Goal: Information Seeking & Learning: Check status

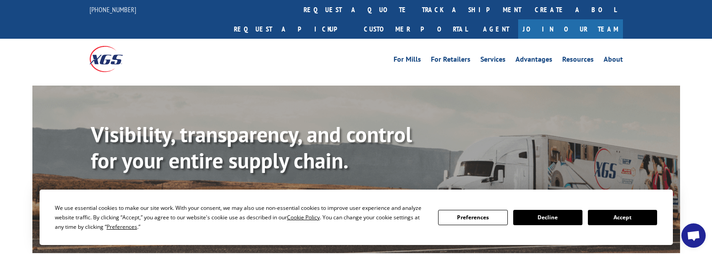
click at [141, 192] on link "Track shipment" at bounding box center [133, 201] width 85 height 19
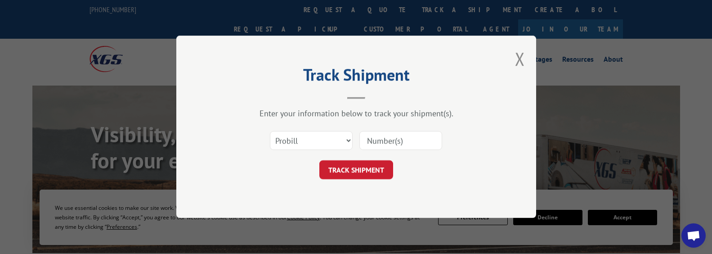
click at [385, 139] on input at bounding box center [400, 140] width 83 height 19
paste input "17402894"
type input "17402894"
click at [359, 174] on button "TRACK SHIPMENT" at bounding box center [356, 170] width 74 height 19
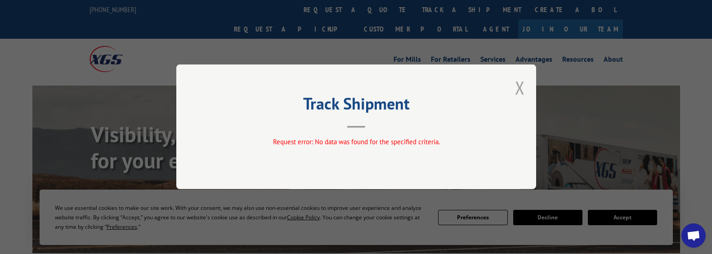
click at [517, 90] on button "Close modal" at bounding box center [520, 88] width 10 height 24
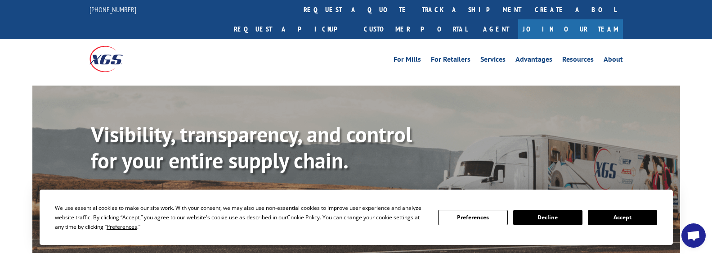
click at [123, 192] on link "Track shipment" at bounding box center [133, 201] width 85 height 19
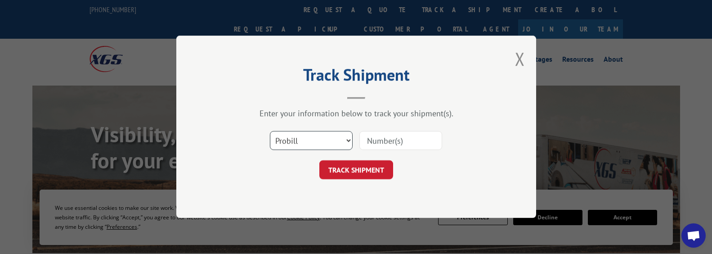
click at [327, 138] on select "Select category... Probill BOL PO" at bounding box center [311, 140] width 83 height 19
select select "bol"
click at [270, 131] on select "Select category... Probill BOL PO" at bounding box center [311, 140] width 83 height 19
click at [380, 130] on div "Select category... Probill BOL PO" at bounding box center [356, 141] width 270 height 30
click at [376, 140] on input at bounding box center [400, 140] width 83 height 19
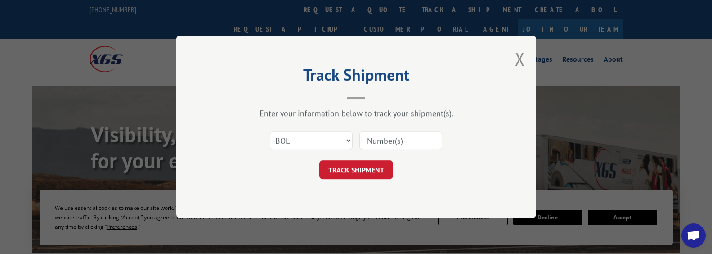
paste input "17402894"
type input "17402894"
click at [340, 172] on button "TRACK SHIPMENT" at bounding box center [356, 170] width 74 height 19
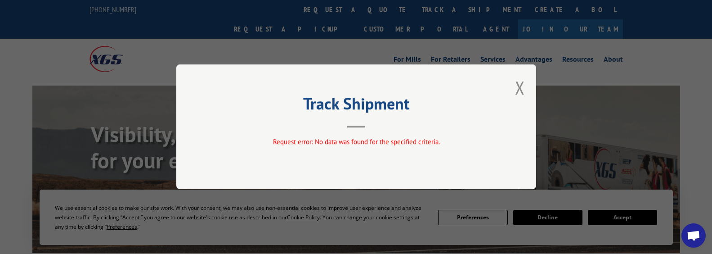
click at [515, 84] on div "Track Shipment Request error: No data was found for the specified criteria." at bounding box center [356, 126] width 360 height 125
click at [517, 87] on button "Close modal" at bounding box center [520, 88] width 10 height 24
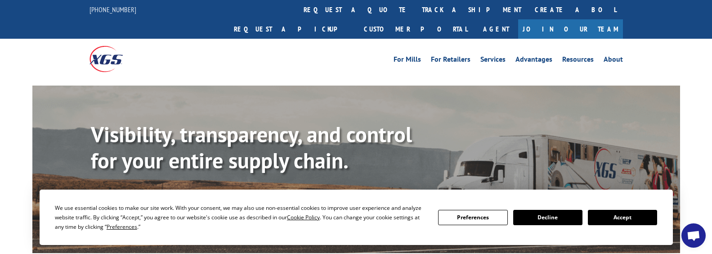
click at [102, 192] on link "Track shipment" at bounding box center [133, 201] width 85 height 19
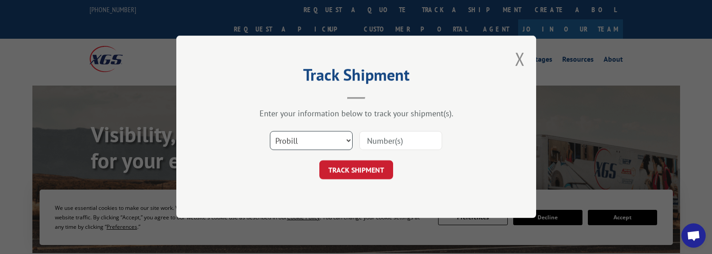
click at [318, 131] on select "Select category... Probill BOL PO" at bounding box center [311, 140] width 83 height 19
select select "po"
click at [270, 131] on select "Select category... Probill BOL PO" at bounding box center [311, 140] width 83 height 19
click at [377, 145] on input at bounding box center [400, 140] width 83 height 19
paste input "17402894"
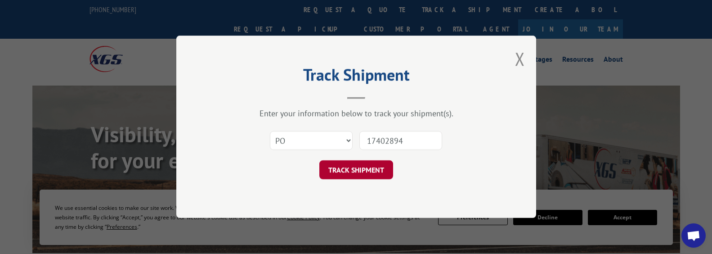
type input "17402894"
click at [360, 166] on button "TRACK SHIPMENT" at bounding box center [356, 170] width 74 height 19
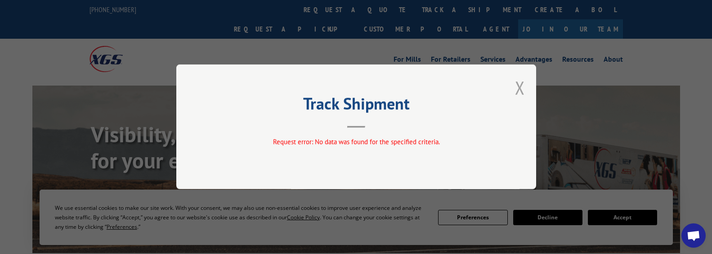
click at [519, 84] on button "Close modal" at bounding box center [520, 88] width 10 height 24
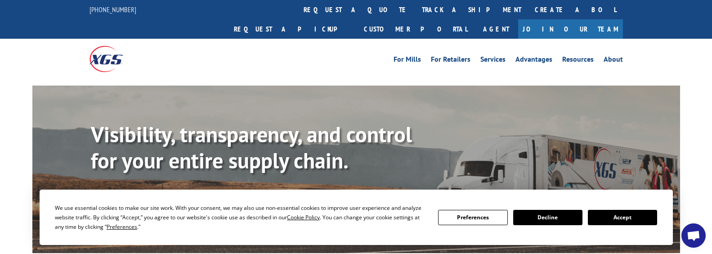
click at [612, 212] on button "Accept" at bounding box center [622, 217] width 69 height 15
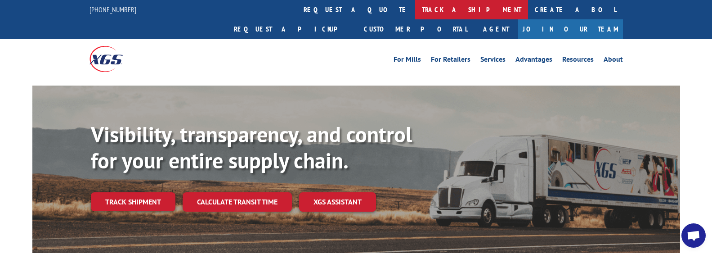
click at [415, 8] on link "track a shipment" at bounding box center [471, 9] width 113 height 19
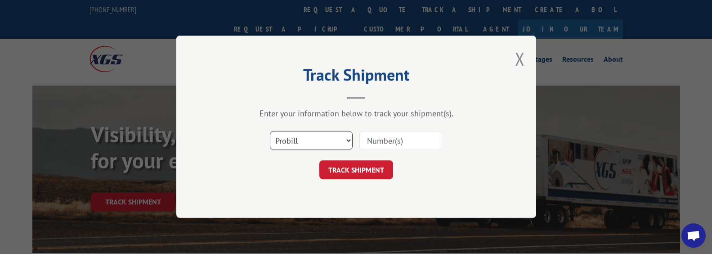
click at [334, 143] on select "Select category... Probill BOL PO" at bounding box center [311, 140] width 83 height 19
select select
click at [270, 131] on select "Select category... Probill BOL PO" at bounding box center [311, 140] width 83 height 19
click at [325, 139] on select "Select category... Probill BOL PO" at bounding box center [311, 140] width 83 height 19
click at [406, 143] on input at bounding box center [400, 140] width 83 height 19
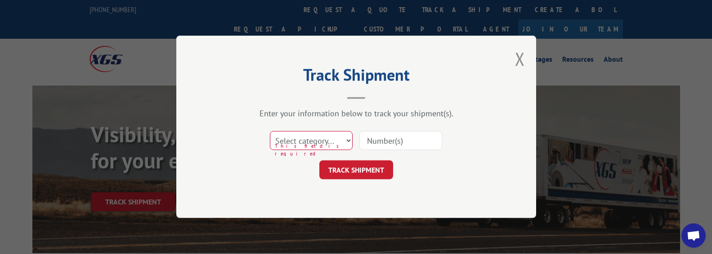
click at [406, 143] on input at bounding box center [400, 140] width 83 height 19
paste input "218211"
type input "218211"
click at [318, 132] on select "Select category... Probill BOL PO" at bounding box center [311, 140] width 83 height 19
select select "probill"
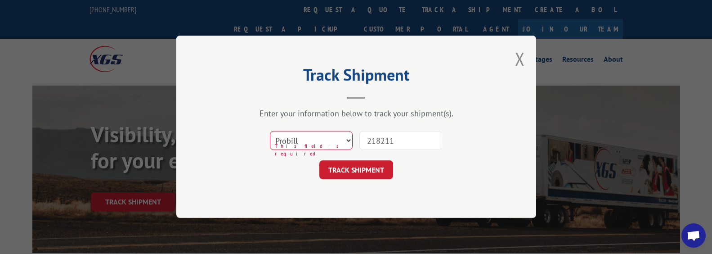
click at [270, 131] on select "Select category... Probill BOL PO" at bounding box center [311, 140] width 83 height 19
click at [349, 180] on div "Track Shipment Enter your information below to track your shipment(s). Select c…" at bounding box center [356, 127] width 360 height 182
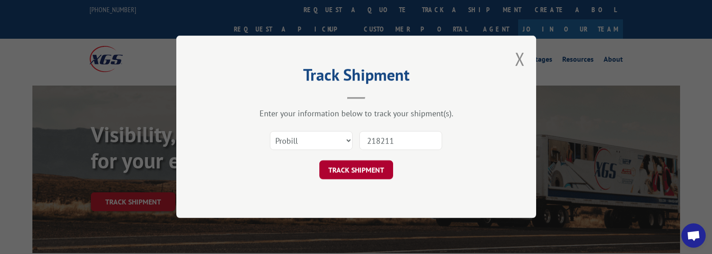
click at [348, 170] on button "TRACK SHIPMENT" at bounding box center [356, 170] width 74 height 19
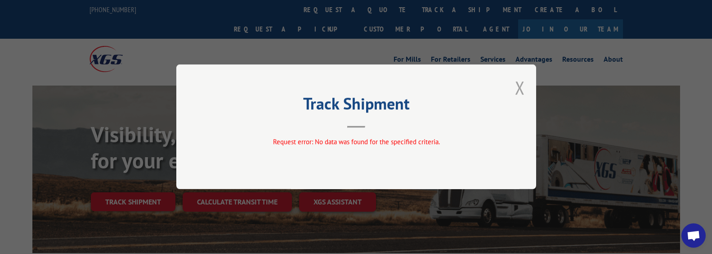
click at [520, 85] on button "Close modal" at bounding box center [520, 88] width 10 height 24
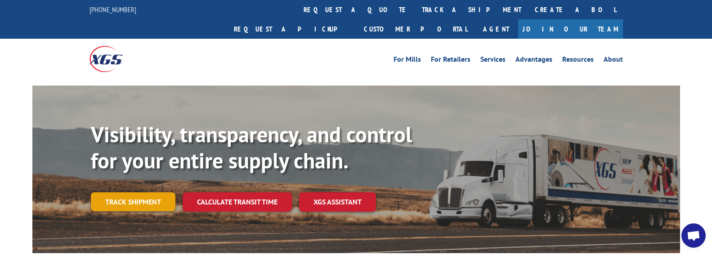
click at [150, 192] on link "Track shipment" at bounding box center [133, 201] width 85 height 19
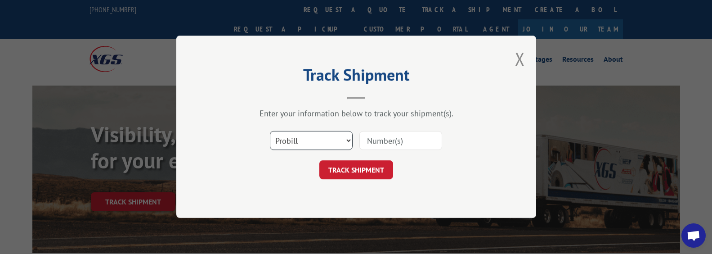
click at [289, 136] on select "Select category... Probill BOL PO" at bounding box center [311, 140] width 83 height 19
select select "bol"
click at [270, 131] on select "Select category... Probill BOL PO" at bounding box center [311, 140] width 83 height 19
drag, startPoint x: 369, startPoint y: 136, endPoint x: 380, endPoint y: 134, distance: 11.4
click at [380, 134] on input at bounding box center [400, 140] width 83 height 19
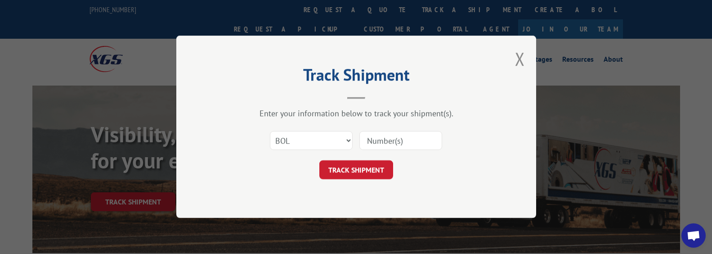
paste input "218211"
type input "218211"
click at [360, 173] on button "TRACK SHIPMENT" at bounding box center [356, 170] width 74 height 19
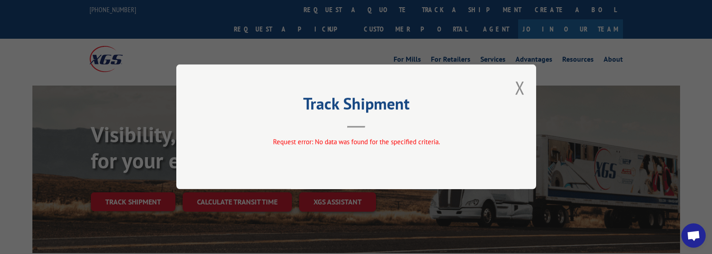
click at [520, 87] on button "Close modal" at bounding box center [520, 88] width 10 height 24
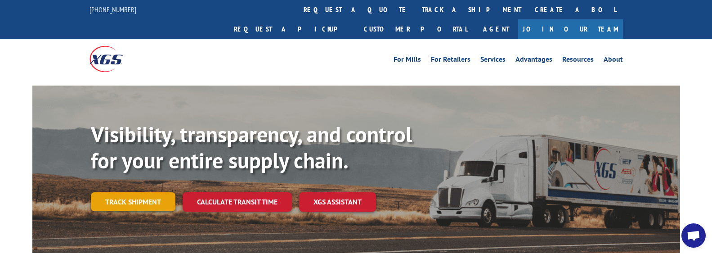
drag, startPoint x: 380, startPoint y: 134, endPoint x: 138, endPoint y: 178, distance: 245.8
click at [138, 192] on link "Track shipment" at bounding box center [133, 201] width 85 height 19
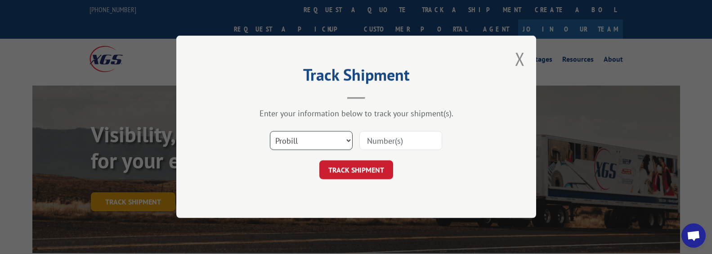
click at [324, 136] on select "Select category... Probill BOL PO" at bounding box center [311, 140] width 83 height 19
select select "po"
click at [270, 131] on select "Select category... Probill BOL PO" at bounding box center [311, 140] width 83 height 19
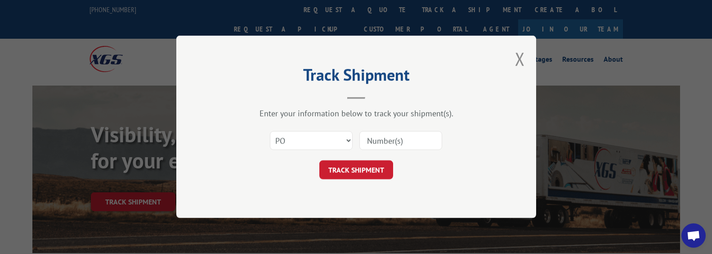
click at [376, 143] on input at bounding box center [400, 140] width 83 height 19
type input "X"
paste input "218211"
type input "218211"
click at [349, 169] on button "TRACK SHIPMENT" at bounding box center [356, 170] width 74 height 19
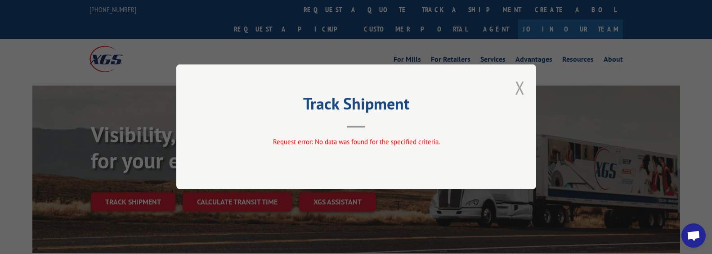
click at [518, 85] on button "Close modal" at bounding box center [520, 88] width 10 height 24
